Goal: Check status

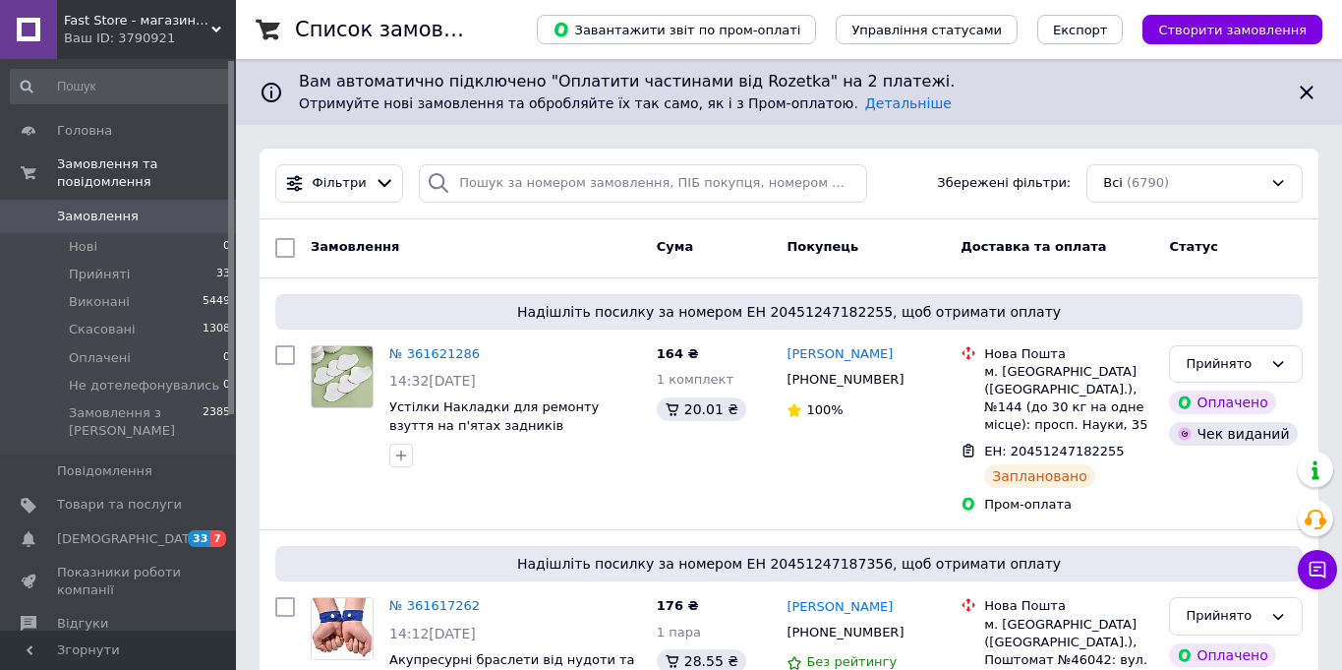
click at [483, 271] on div "Замовлення Cума Покупець Доставка та оплата Статус" at bounding box center [789, 248] width 1059 height 59
